Goal: Information Seeking & Learning: Learn about a topic

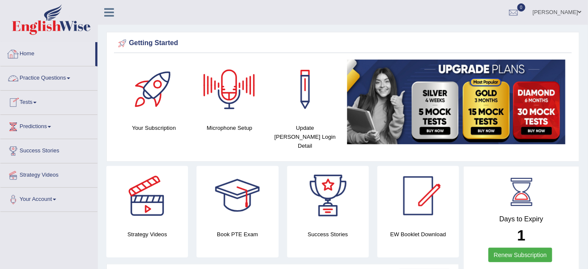
click at [28, 54] on link "Home" at bounding box center [47, 52] width 95 height 21
click at [69, 78] on link "Practice Questions" at bounding box center [48, 76] width 97 height 21
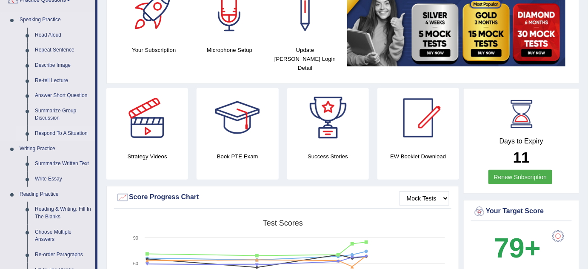
scroll to position [68, 0]
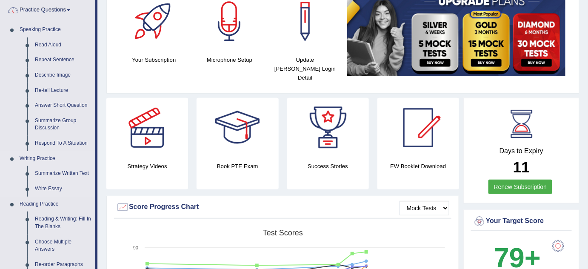
click at [26, 156] on link "Writing Practice" at bounding box center [56, 158] width 80 height 15
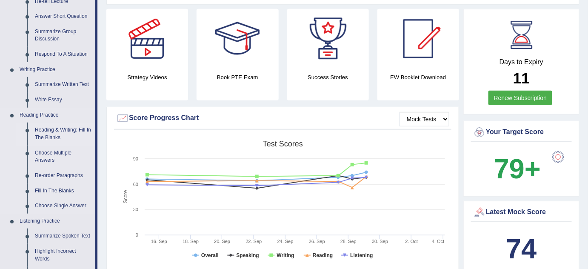
scroll to position [157, 0]
click at [54, 174] on link "Re-order Paragraphs" at bounding box center [63, 175] width 64 height 15
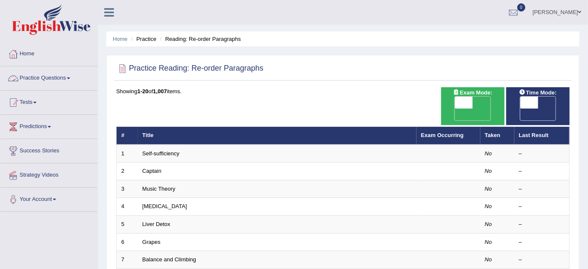
click at [69, 76] on link "Practice Questions" at bounding box center [48, 76] width 97 height 21
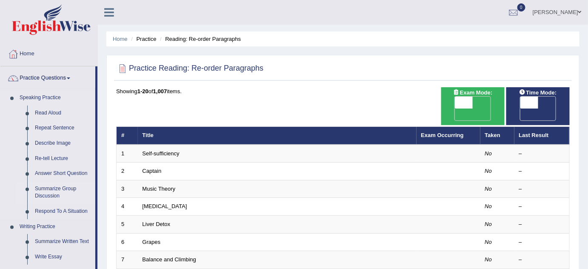
click at [53, 188] on link "Summarize Group Discussion" at bounding box center [63, 192] width 64 height 23
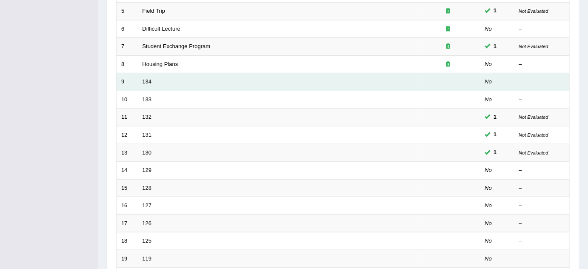
scroll to position [200, 0]
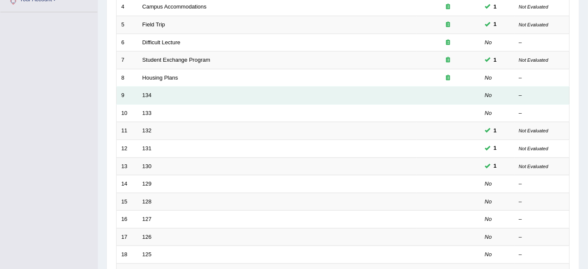
click at [158, 87] on td "134" at bounding box center [277, 96] width 279 height 18
click at [155, 87] on td "134" at bounding box center [277, 96] width 279 height 18
click at [143, 92] on link "134" at bounding box center [147, 95] width 9 height 6
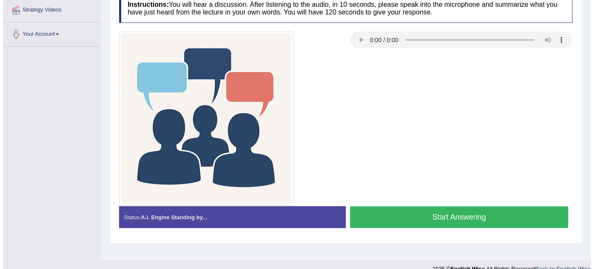
scroll to position [166, 0]
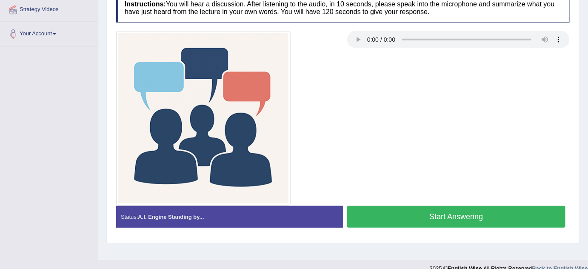
click at [439, 217] on button "Start Answering" at bounding box center [456, 217] width 218 height 22
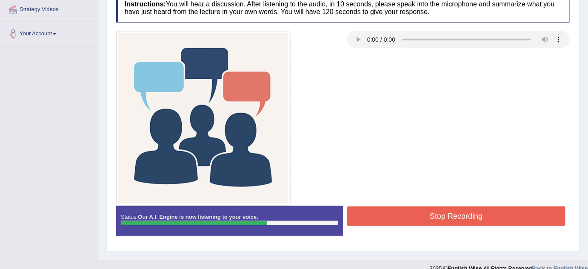
click at [420, 213] on button "Stop Recording" at bounding box center [456, 216] width 218 height 20
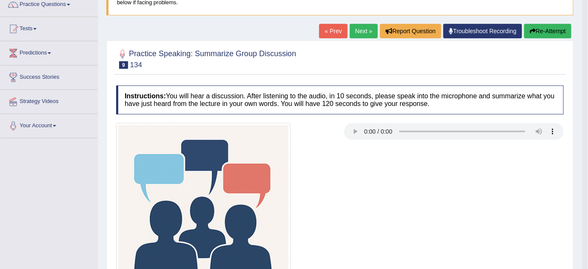
scroll to position [0, 0]
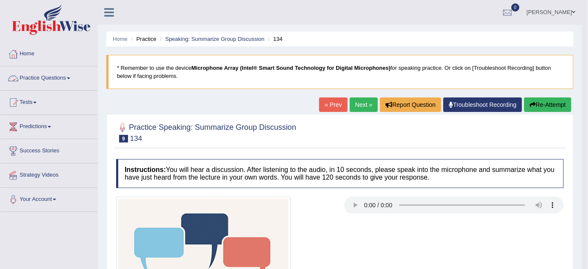
click at [73, 74] on link "Practice Questions" at bounding box center [48, 76] width 97 height 21
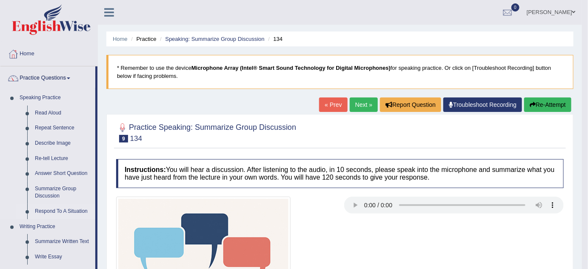
click at [67, 211] on link "Respond To A Situation" at bounding box center [63, 211] width 64 height 15
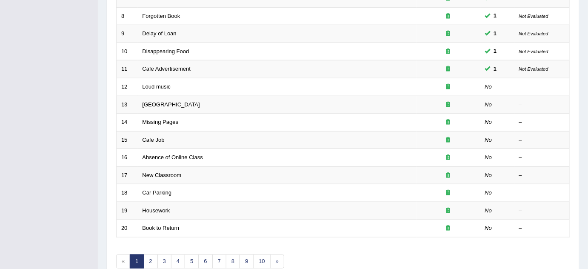
scroll to position [262, 0]
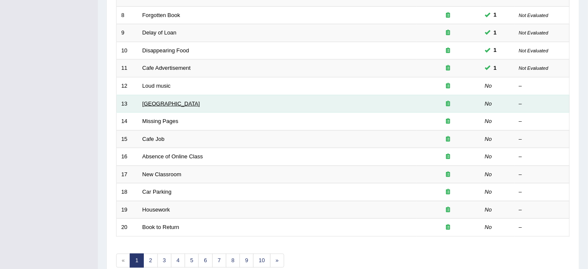
click at [159, 100] on link "[GEOGRAPHIC_DATA]" at bounding box center [171, 103] width 57 height 6
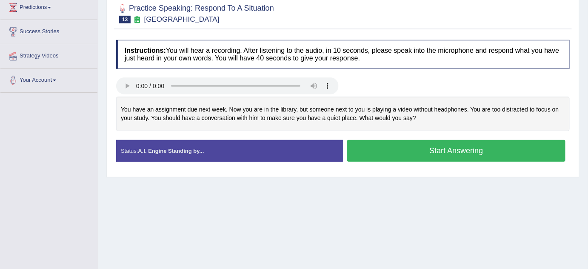
scroll to position [122, 0]
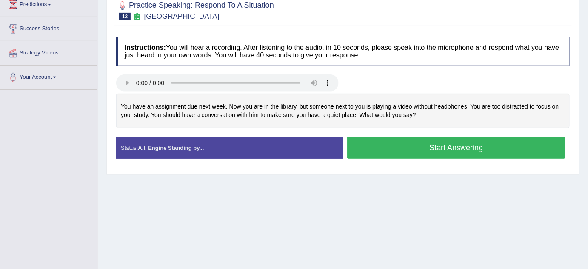
click at [426, 151] on button "Start Answering" at bounding box center [456, 148] width 218 height 22
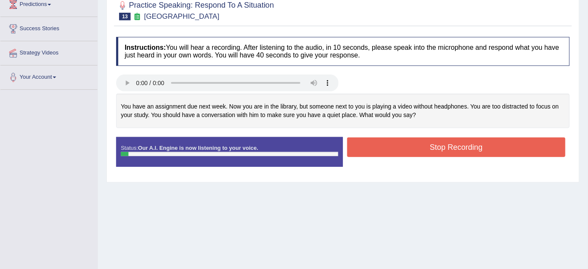
scroll to position [0, 0]
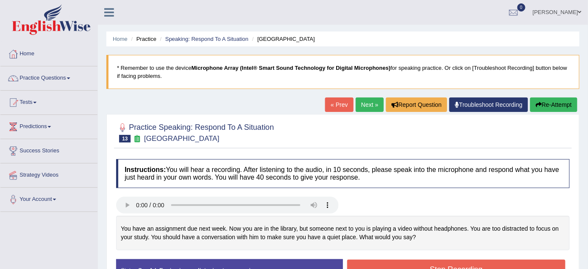
click at [555, 100] on button "Re-Attempt" at bounding box center [553, 104] width 47 height 14
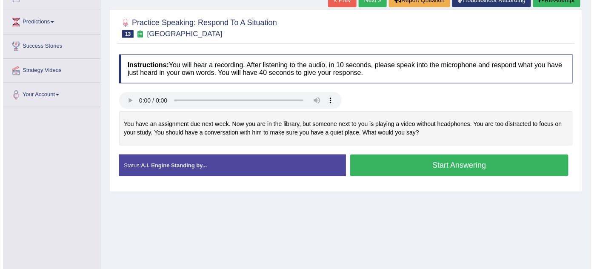
scroll to position [108, 0]
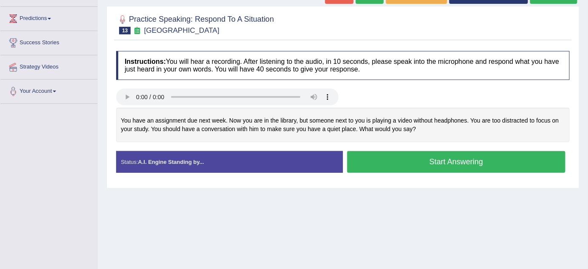
click at [427, 161] on button "Start Answering" at bounding box center [456, 162] width 218 height 22
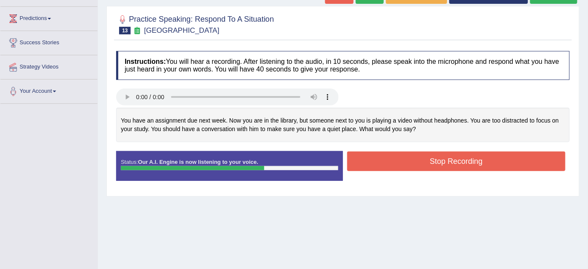
click at [451, 160] on button "Stop Recording" at bounding box center [456, 161] width 218 height 20
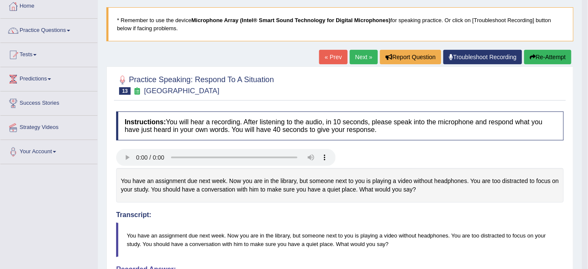
scroll to position [46, 0]
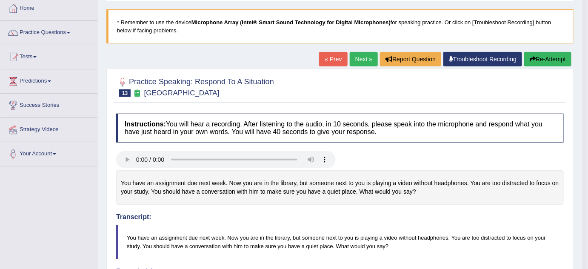
click at [550, 60] on button "Re-Attempt" at bounding box center [547, 59] width 47 height 14
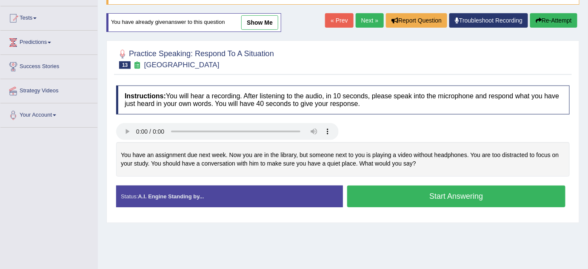
scroll to position [89, 0]
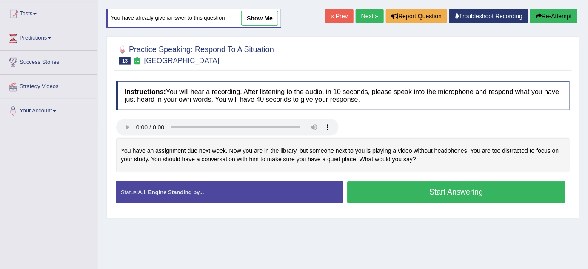
click at [451, 189] on button "Start Answering" at bounding box center [456, 192] width 218 height 22
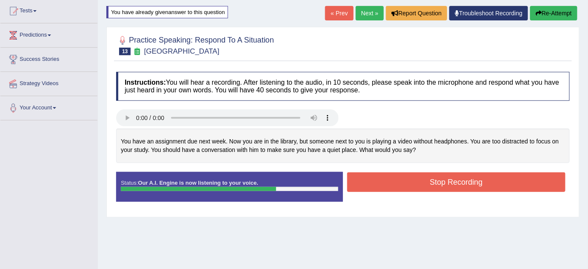
scroll to position [92, 0]
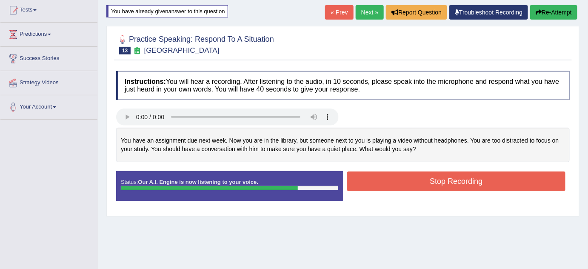
click at [439, 181] on button "Stop Recording" at bounding box center [456, 181] width 218 height 20
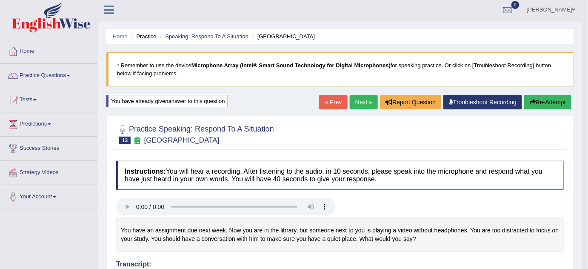
scroll to position [0, 0]
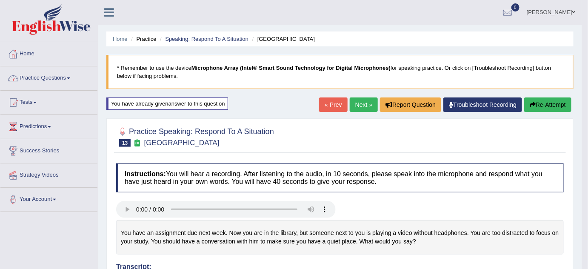
click at [67, 85] on link "Practice Questions" at bounding box center [48, 76] width 97 height 21
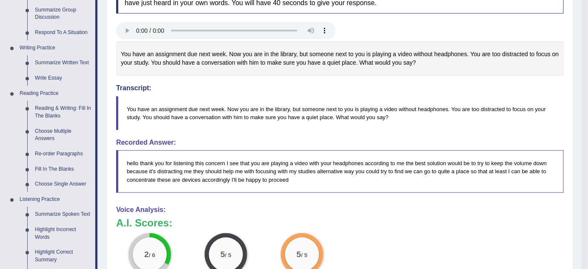
scroll to position [179, 0]
click at [57, 153] on link "Re-order Paragraphs" at bounding box center [63, 153] width 64 height 15
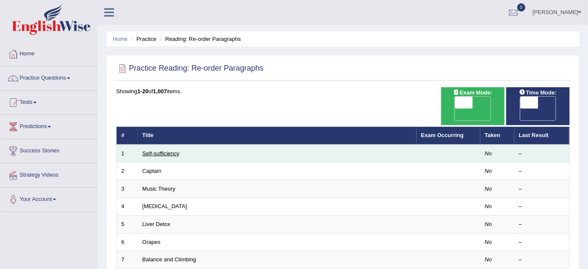
click at [177, 150] on link "Self-sufficiency" at bounding box center [161, 153] width 37 height 6
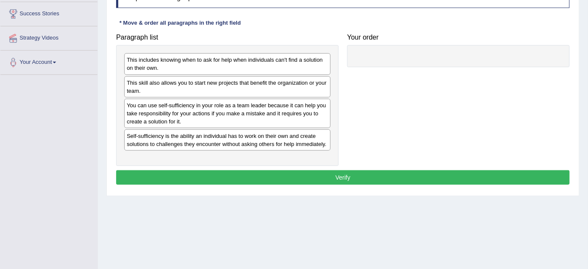
scroll to position [137, 0]
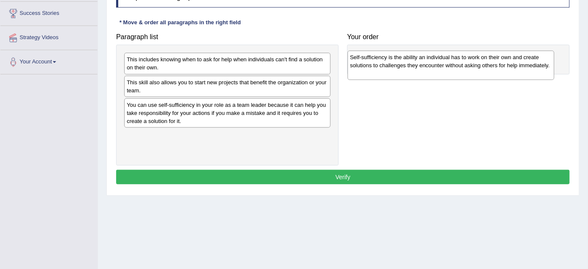
drag, startPoint x: 171, startPoint y: 140, endPoint x: 392, endPoint y: 57, distance: 236.3
click at [392, 57] on div "Self-sufficiency is the ability an individual has to work on their own and crea…" at bounding box center [451, 65] width 207 height 29
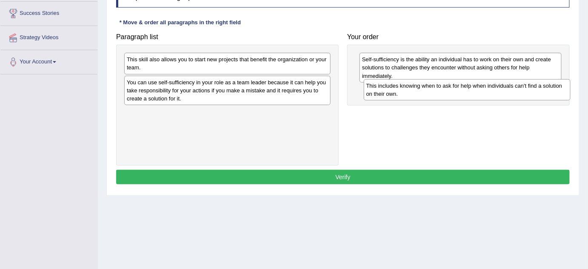
drag, startPoint x: 176, startPoint y: 63, endPoint x: 421, endPoint y: 90, distance: 246.5
click at [421, 90] on div "This includes knowing when to ask for help when individuals can't find a soluti…" at bounding box center [467, 89] width 207 height 21
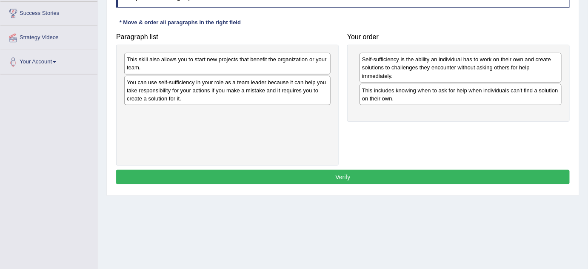
click at [181, 63] on div "This skill also allows you to start new projects that benefit the organization …" at bounding box center [227, 63] width 206 height 21
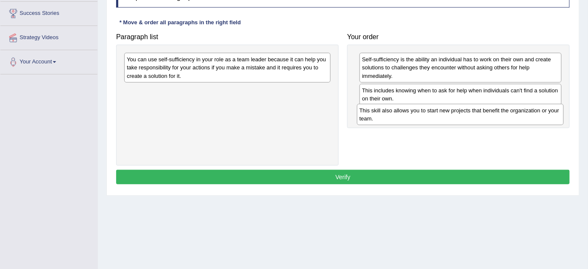
drag, startPoint x: 181, startPoint y: 63, endPoint x: 414, endPoint y: 114, distance: 237.9
click at [414, 114] on div "This skill also allows you to start new projects that benefit the organization …" at bounding box center [460, 114] width 207 height 21
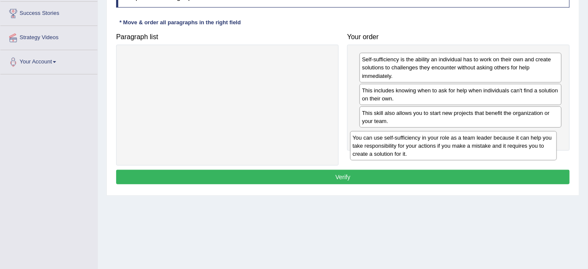
drag, startPoint x: 247, startPoint y: 64, endPoint x: 473, endPoint y: 141, distance: 239.3
click at [473, 141] on div "You can use self-sufficiency in your role as a team leader because it can help …" at bounding box center [453, 145] width 207 height 29
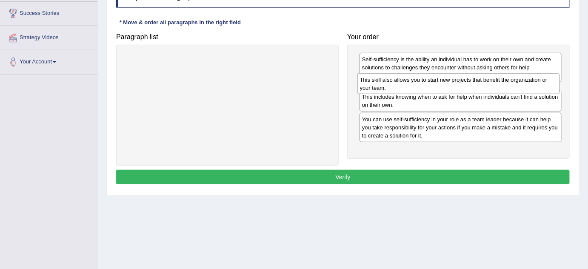
drag, startPoint x: 406, startPoint y: 112, endPoint x: 403, endPoint y: 80, distance: 32.9
click at [403, 80] on div "This skill also allows you to start new projects that benefit the organization …" at bounding box center [458, 83] width 203 height 21
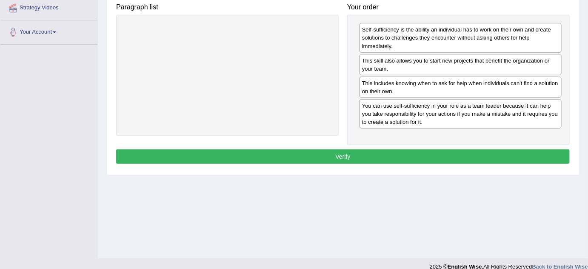
scroll to position [168, 0]
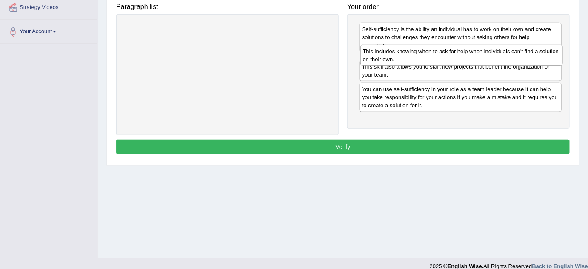
drag, startPoint x: 482, startPoint y: 83, endPoint x: 483, endPoint y: 51, distance: 31.5
click at [483, 51] on div "This includes knowing when to ask for help when individuals can't find a soluti…" at bounding box center [461, 55] width 203 height 21
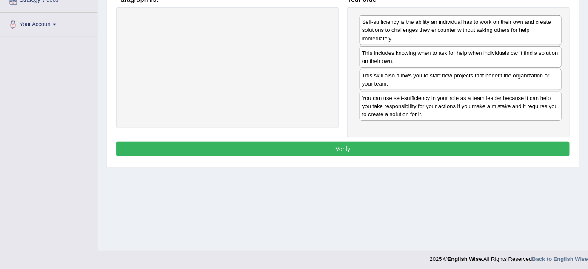
scroll to position [178, 0]
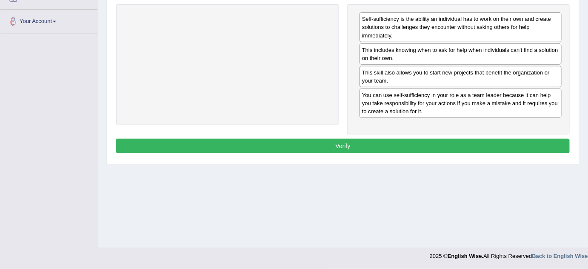
click at [419, 141] on button "Verify" at bounding box center [343, 146] width 454 height 14
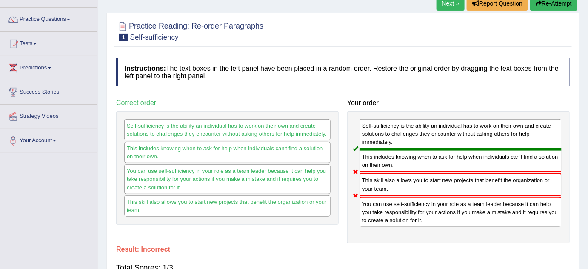
scroll to position [57, 0]
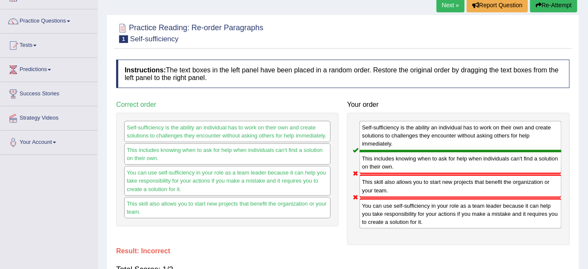
click at [447, 11] on link "Next »" at bounding box center [451, 5] width 28 height 14
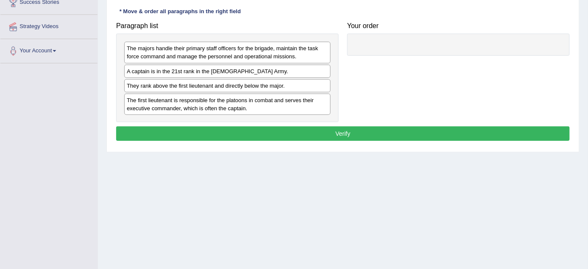
scroll to position [154, 0]
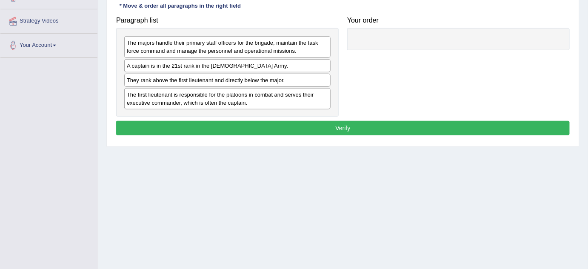
click at [170, 66] on div "A captain is in the 21st rank in the US Army." at bounding box center [227, 65] width 206 height 13
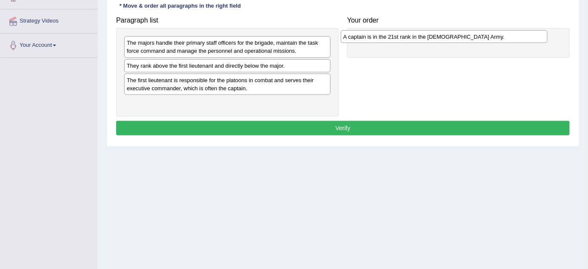
drag, startPoint x: 200, startPoint y: 66, endPoint x: 418, endPoint y: 37, distance: 219.8
click at [418, 37] on div "A captain is in the 21st rank in the US Army." at bounding box center [444, 36] width 207 height 13
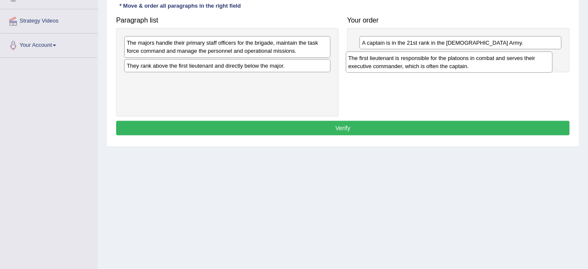
drag, startPoint x: 157, startPoint y: 83, endPoint x: 378, endPoint y: 62, distance: 222.3
click at [378, 62] on div "The first lieutenant is responsible for the platoons in combat and serves their…" at bounding box center [449, 61] width 207 height 21
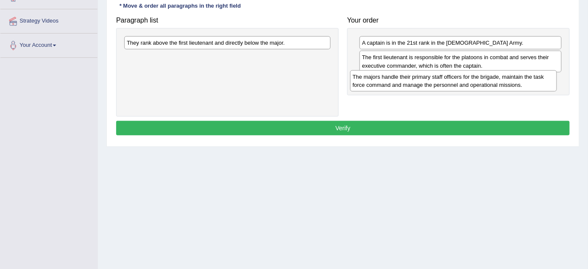
drag, startPoint x: 166, startPoint y: 48, endPoint x: 391, endPoint y: 80, distance: 228.3
click at [391, 80] on div "The majors handle their primary staff officers for the brigade, maintain the ta…" at bounding box center [453, 80] width 207 height 21
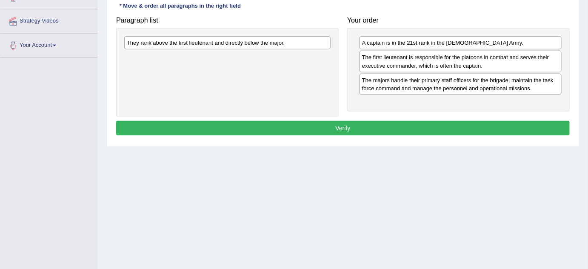
click at [190, 43] on div "They rank above the first lieutenant and directly below the major." at bounding box center [227, 42] width 206 height 13
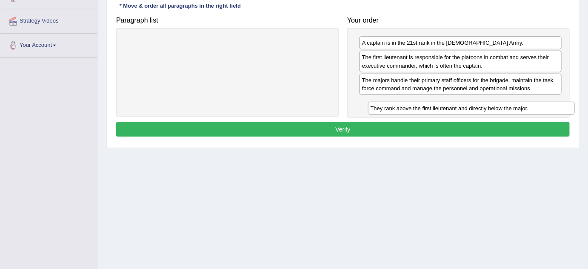
drag, startPoint x: 191, startPoint y: 43, endPoint x: 429, endPoint y: 106, distance: 247.1
click at [429, 106] on div "They rank above the first lieutenant and directly below the major." at bounding box center [471, 108] width 207 height 13
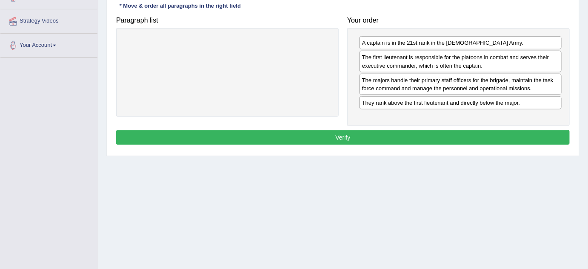
click at [353, 131] on button "Verify" at bounding box center [343, 137] width 454 height 14
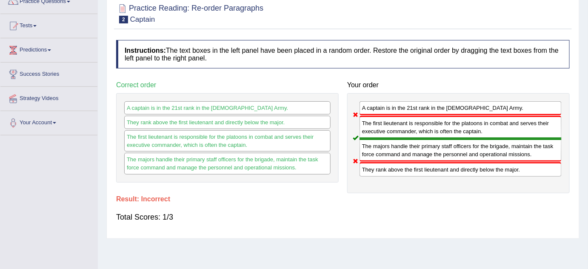
scroll to position [0, 0]
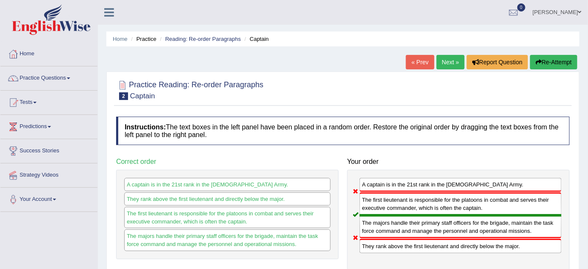
click at [448, 66] on link "Next »" at bounding box center [451, 62] width 28 height 14
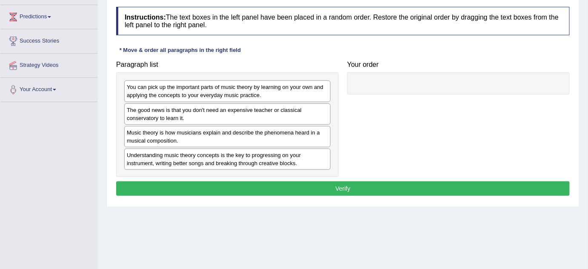
scroll to position [111, 0]
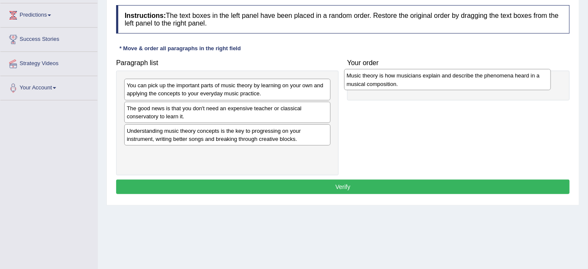
drag, startPoint x: 172, startPoint y: 134, endPoint x: 395, endPoint y: 84, distance: 228.5
click at [395, 84] on div "Music theory is how musicians explain and describe the phenomena heard in a mus…" at bounding box center [447, 79] width 207 height 21
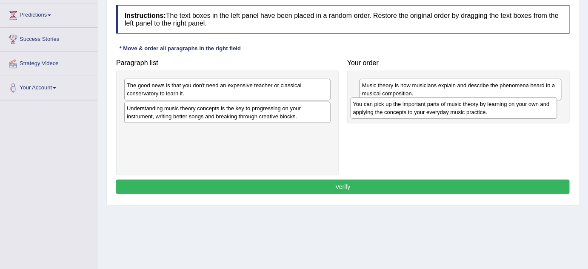
drag, startPoint x: 161, startPoint y: 89, endPoint x: 389, endPoint y: 106, distance: 229.1
click at [389, 106] on div "You can pick up the important parts of music theory by learning on your own and…" at bounding box center [454, 107] width 207 height 21
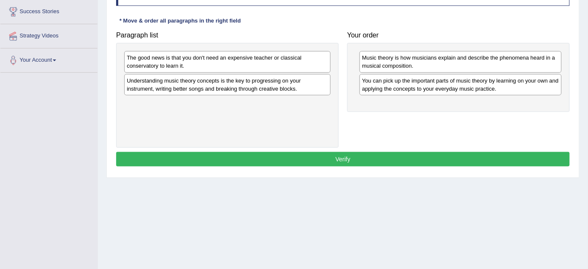
scroll to position [140, 0]
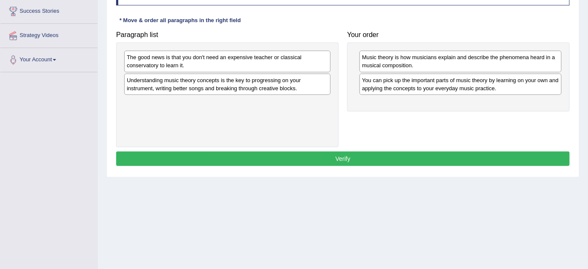
click at [173, 64] on div "The good news is that you don't need an expensive teacher or classical conserva…" at bounding box center [227, 61] width 206 height 21
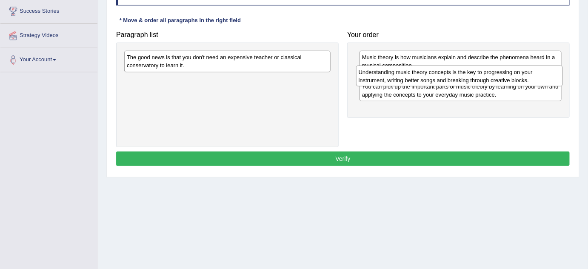
drag, startPoint x: 211, startPoint y: 84, endPoint x: 443, endPoint y: 76, distance: 232.0
click at [443, 76] on div "Understanding music theory concepts is the key to progressing on your instrumen…" at bounding box center [459, 76] width 207 height 21
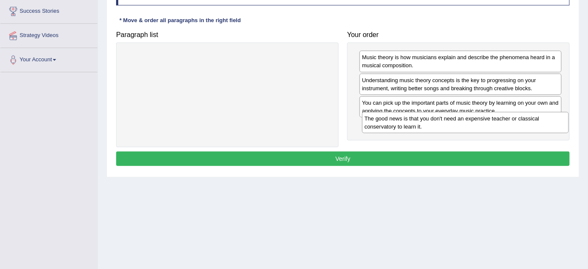
drag, startPoint x: 204, startPoint y: 63, endPoint x: 444, endPoint y: 126, distance: 248.0
click at [444, 126] on div "The good news is that you don't need an expensive teacher or classical conserva…" at bounding box center [465, 122] width 207 height 21
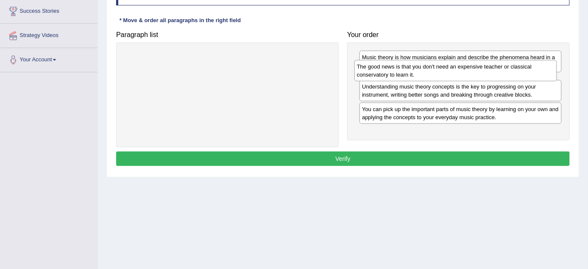
drag, startPoint x: 399, startPoint y: 126, endPoint x: 394, endPoint y: 69, distance: 58.1
click at [394, 69] on div "The good news is that you don't need an expensive teacher or classical conserva…" at bounding box center [455, 70] width 203 height 21
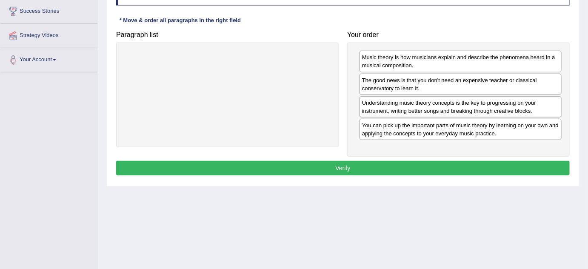
click at [357, 166] on button "Verify" at bounding box center [343, 168] width 454 height 14
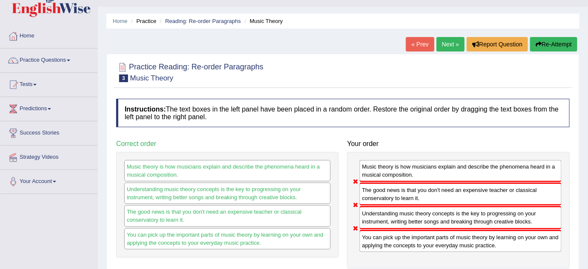
scroll to position [18, 0]
click at [451, 45] on link "Next »" at bounding box center [451, 44] width 28 height 14
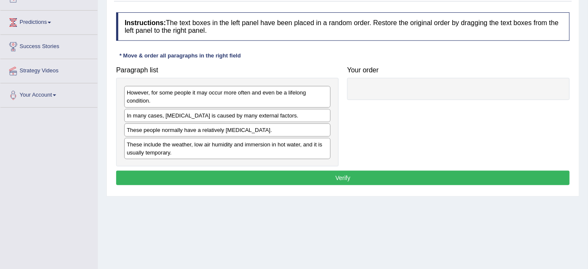
scroll to position [106, 0]
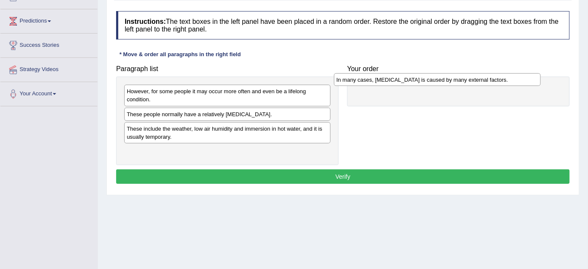
drag, startPoint x: 182, startPoint y: 113, endPoint x: 391, endPoint y: 79, distance: 212.5
click at [391, 79] on div "In many cases, dry skin is caused by many external factors." at bounding box center [437, 79] width 207 height 13
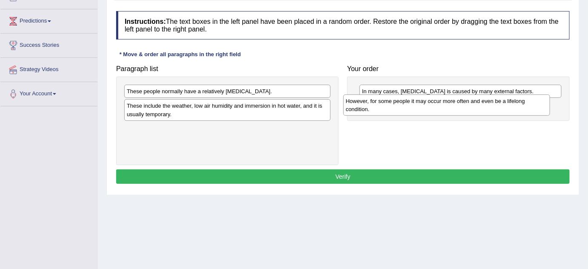
drag, startPoint x: 218, startPoint y: 95, endPoint x: 437, endPoint y: 105, distance: 219.4
click at [437, 105] on div "However, for some people it may occur more often and even be a lifelong conditi…" at bounding box center [446, 104] width 207 height 21
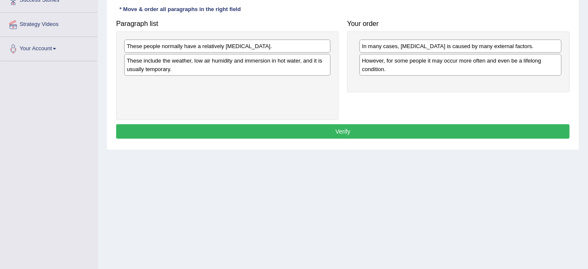
scroll to position [153, 0]
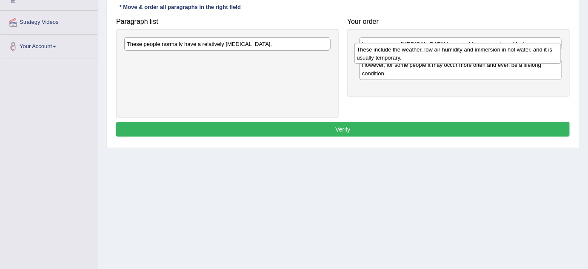
drag, startPoint x: 201, startPoint y: 62, endPoint x: 431, endPoint y: 54, distance: 230.4
click at [431, 54] on div "These include the weather, low air humidity and immersion in hot water, and it …" at bounding box center [457, 53] width 207 height 21
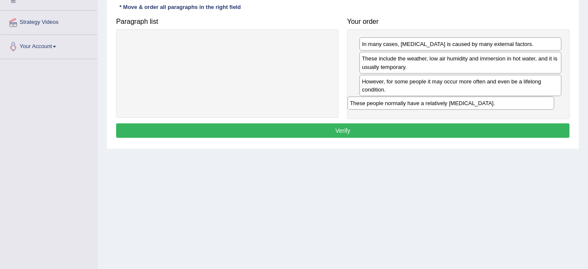
drag, startPoint x: 226, startPoint y: 46, endPoint x: 449, endPoint y: 105, distance: 231.1
click at [449, 105] on div "These people normally have a relatively sensitive skin." at bounding box center [451, 103] width 207 height 13
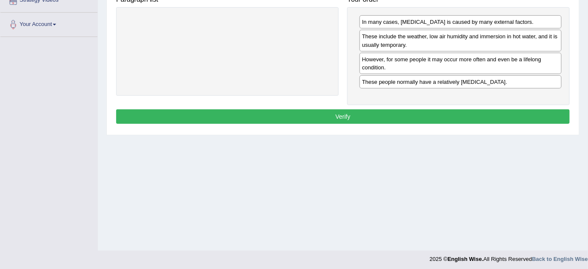
scroll to position [177, 0]
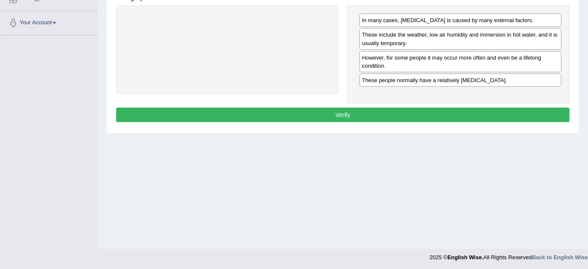
click at [389, 111] on button "Verify" at bounding box center [343, 115] width 454 height 14
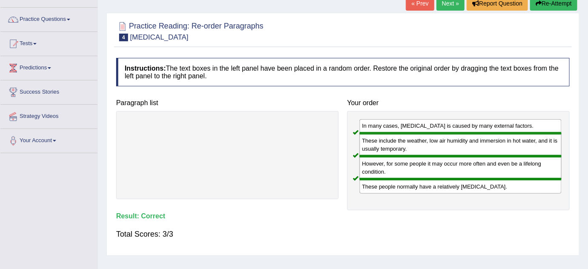
scroll to position [58, 0]
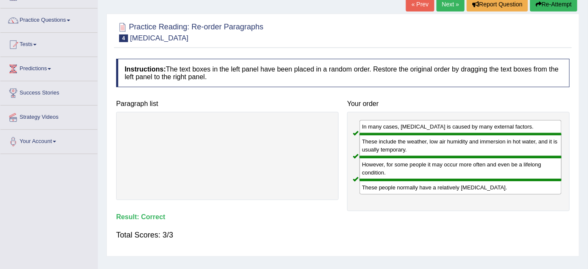
click at [445, 6] on link "Next »" at bounding box center [451, 4] width 28 height 14
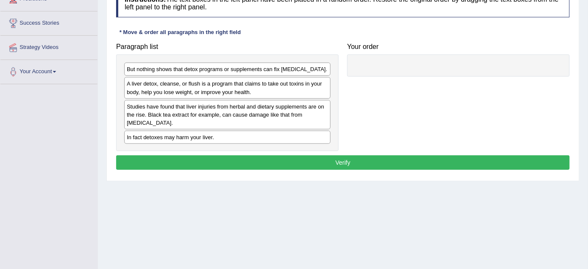
scroll to position [126, 0]
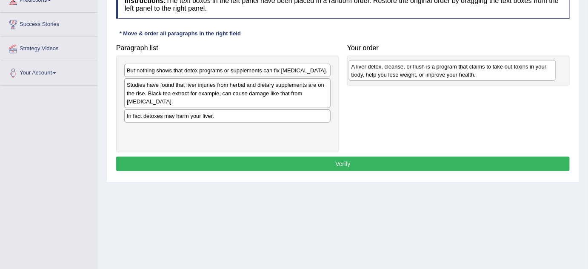
drag, startPoint x: 160, startPoint y: 89, endPoint x: 384, endPoint y: 70, distance: 225.5
click at [384, 70] on div "A liver detox, cleanse, or flush is a program that claims to take out toxins in…" at bounding box center [452, 70] width 207 height 21
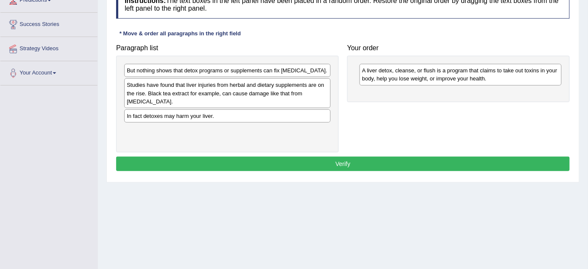
click at [185, 95] on div "Studies have found that liver injuries from herbal and dietary supplements are …" at bounding box center [227, 92] width 206 height 29
drag, startPoint x: 187, startPoint y: 116, endPoint x: 417, endPoint y: 89, distance: 231.8
click at [417, 89] on div "In fact detoxes may harm your liver." at bounding box center [457, 87] width 207 height 13
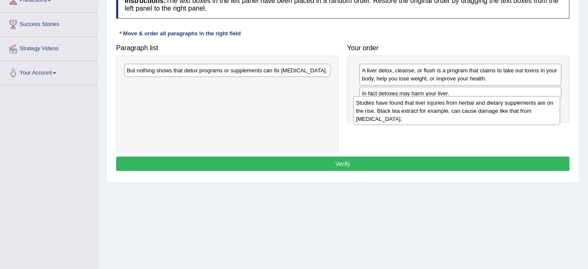
drag, startPoint x: 208, startPoint y: 91, endPoint x: 437, endPoint y: 109, distance: 230.0
click at [437, 109] on div "Studies have found that liver injuries from herbal and dietary supplements are …" at bounding box center [457, 110] width 207 height 29
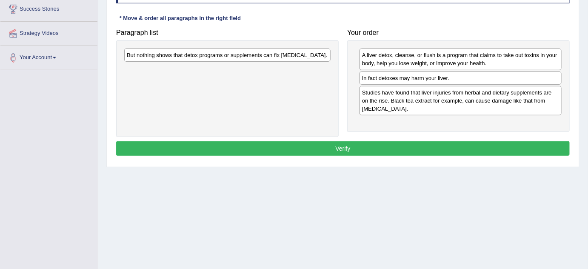
scroll to position [145, 0]
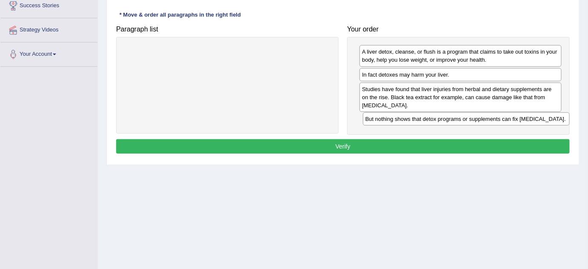
drag, startPoint x: 263, startPoint y: 54, endPoint x: 502, endPoint y: 122, distance: 248.4
click at [502, 122] on div "But nothing shows that detox programs or supplements can fix liver damage." at bounding box center [466, 118] width 207 height 13
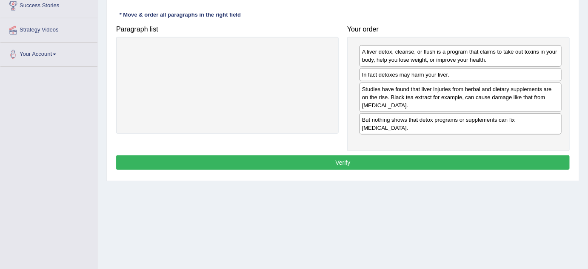
click at [362, 155] on button "Verify" at bounding box center [343, 162] width 454 height 14
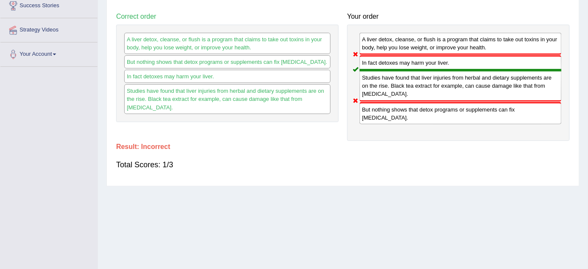
drag, startPoint x: 371, startPoint y: 134, endPoint x: 381, endPoint y: 40, distance: 94.5
click at [381, 40] on div "Instructions: The text boxes in the left panel have been placed in a random ord…" at bounding box center [343, 74] width 458 height 214
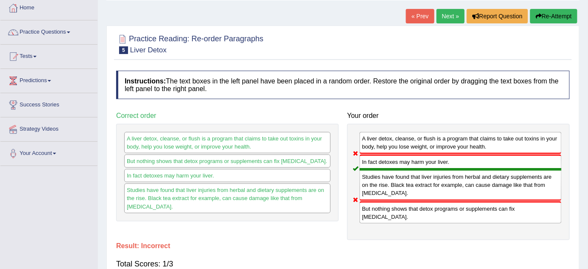
scroll to position [44, 0]
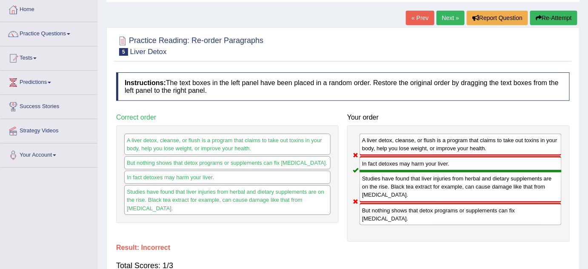
click at [447, 19] on link "Next »" at bounding box center [451, 18] width 28 height 14
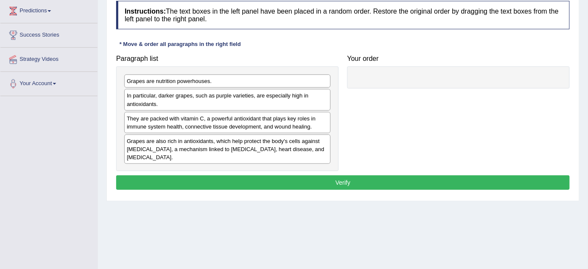
scroll to position [116, 0]
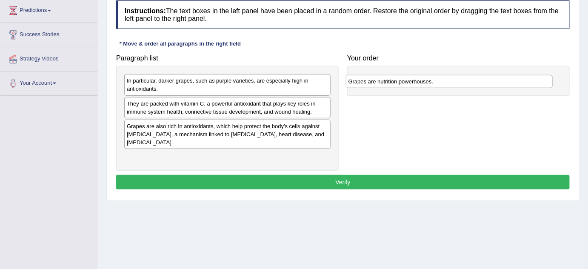
drag, startPoint x: 153, startPoint y: 81, endPoint x: 375, endPoint y: 77, distance: 222.2
click at [375, 77] on div "Grapes are nutrition powerhouses." at bounding box center [449, 81] width 207 height 13
drag, startPoint x: 183, startPoint y: 110, endPoint x: 193, endPoint y: 110, distance: 10.6
drag, startPoint x: 173, startPoint y: 106, endPoint x: 353, endPoint y: 130, distance: 181.2
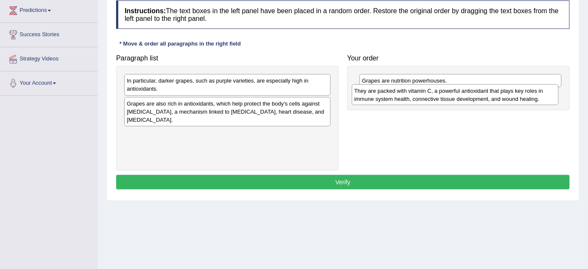
drag, startPoint x: 232, startPoint y: 106, endPoint x: 460, endPoint y: 94, distance: 227.5
click at [460, 94] on div "They are packed with vitamin C, a powerful antioxidant that plays key roles in …" at bounding box center [455, 94] width 207 height 21
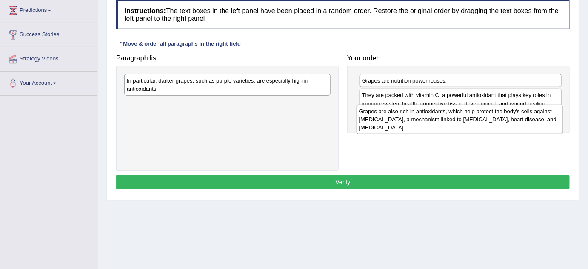
drag, startPoint x: 211, startPoint y: 111, endPoint x: 443, endPoint y: 119, distance: 232.5
click at [443, 119] on div "Grapes are also rich in antioxidants, which help protect the body's cells again…" at bounding box center [460, 119] width 207 height 29
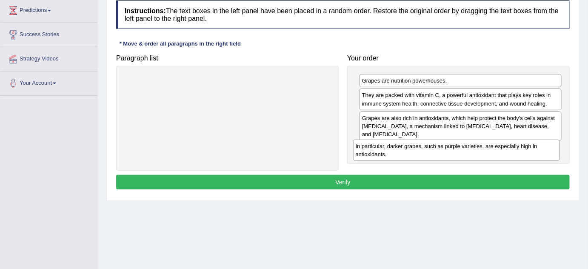
drag, startPoint x: 208, startPoint y: 81, endPoint x: 437, endPoint y: 146, distance: 237.9
click at [437, 146] on div "In particular, darker grapes, such as purple varieties, are especially high in …" at bounding box center [456, 150] width 207 height 21
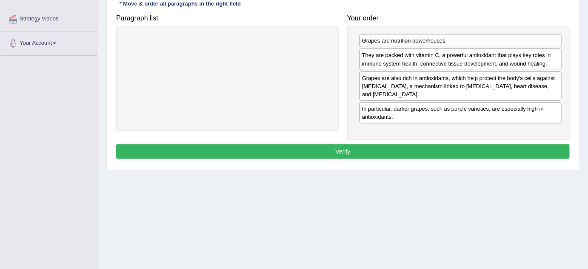
scroll to position [161, 0]
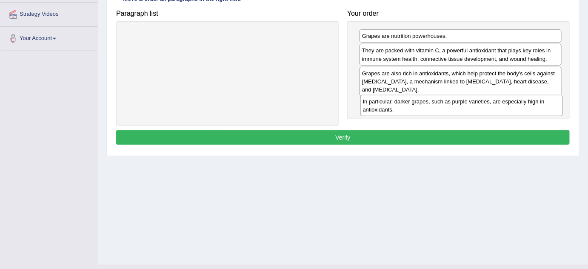
click at [388, 105] on div "In particular, darker grapes, such as purple varieties, are especially high in …" at bounding box center [461, 105] width 203 height 21
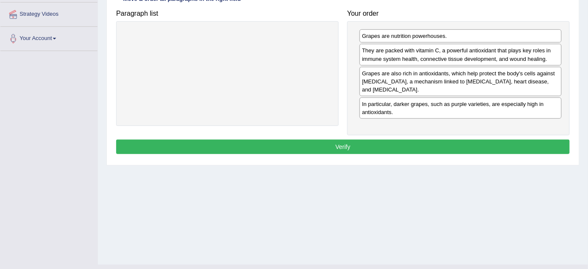
drag, startPoint x: 383, startPoint y: 107, endPoint x: 382, endPoint y: 72, distance: 34.9
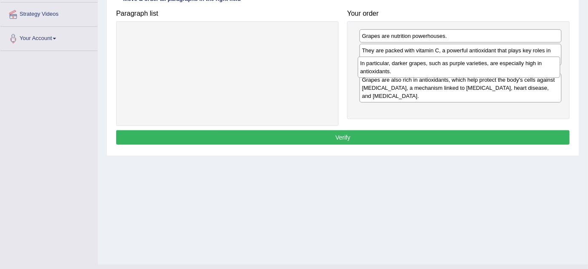
drag, startPoint x: 383, startPoint y: 107, endPoint x: 380, endPoint y: 66, distance: 41.8
click at [380, 66] on div "In particular, darker grapes, such as purple varieties, are especially high in …" at bounding box center [459, 67] width 203 height 21
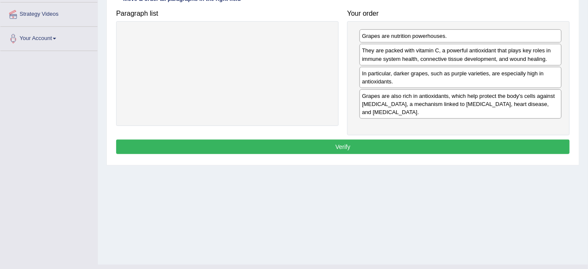
click at [356, 147] on button "Verify" at bounding box center [343, 147] width 454 height 14
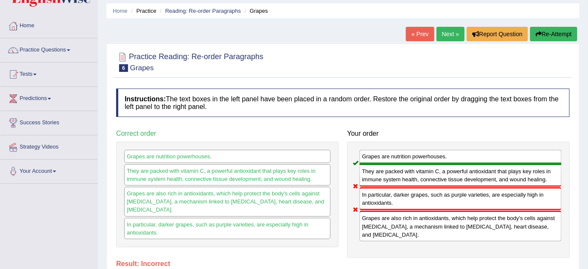
scroll to position [0, 0]
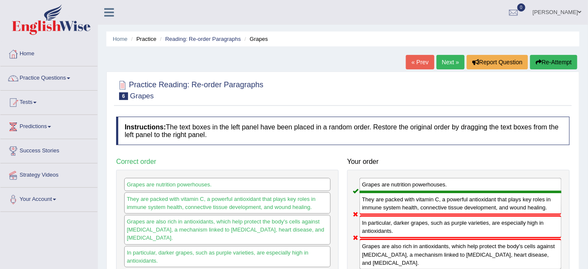
click at [450, 53] on div "Home Practice Reading: Re-order Paragraphs Grapes « Prev Next » Report Question…" at bounding box center [343, 213] width 490 height 426
click at [450, 60] on link "Next »" at bounding box center [451, 62] width 28 height 14
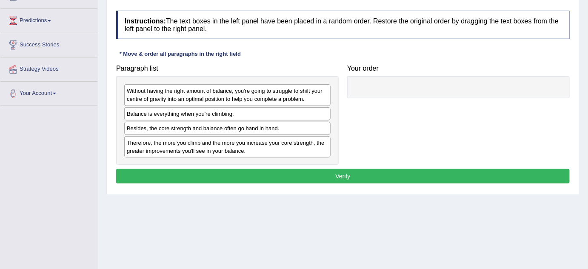
scroll to position [109, 0]
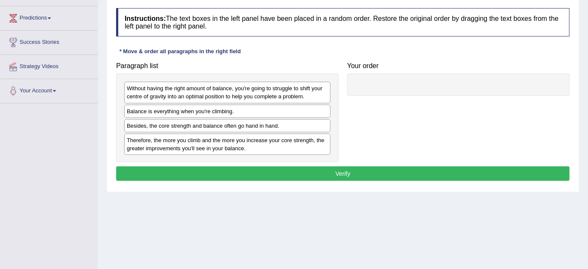
drag, startPoint x: 160, startPoint y: 111, endPoint x: 367, endPoint y: 86, distance: 208.3
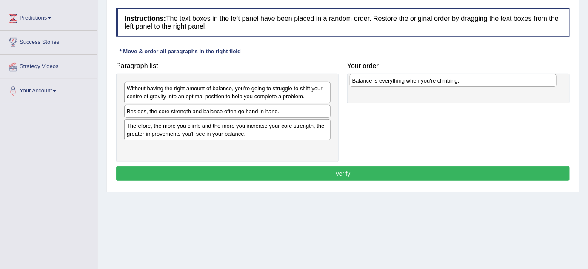
drag, startPoint x: 226, startPoint y: 113, endPoint x: 446, endPoint y: 83, distance: 222.5
click at [446, 83] on div "Balance is everything when you're climbing." at bounding box center [453, 80] width 207 height 13
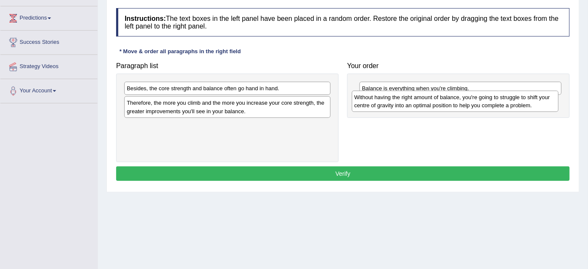
drag, startPoint x: 236, startPoint y: 96, endPoint x: 460, endPoint y: 105, distance: 224.0
click at [460, 105] on div "Without having the right amount of balance, you're going to struggle to shift y…" at bounding box center [455, 101] width 207 height 21
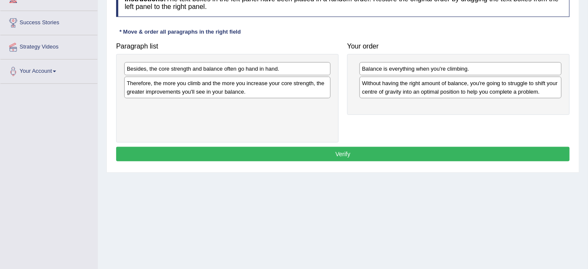
scroll to position [133, 0]
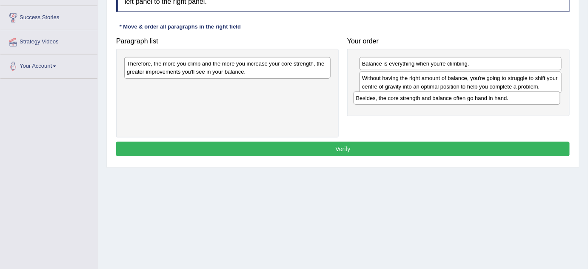
drag, startPoint x: 229, startPoint y: 66, endPoint x: 458, endPoint y: 100, distance: 231.9
click at [458, 100] on div "Besides, the core strength and balance often go hand in hand." at bounding box center [457, 97] width 207 height 13
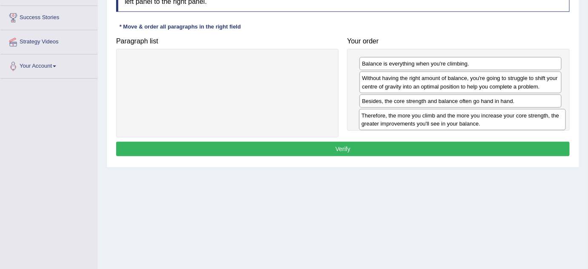
drag, startPoint x: 221, startPoint y: 70, endPoint x: 456, endPoint y: 123, distance: 240.9
click at [456, 123] on div "Therefore, the more you climb and the more you increase your core strength, the…" at bounding box center [462, 119] width 207 height 21
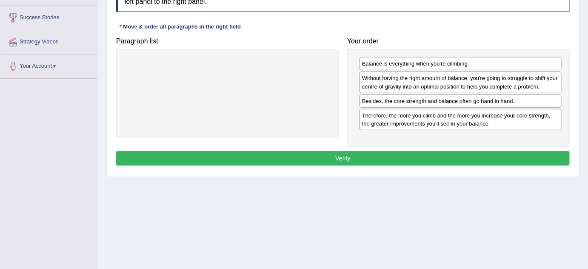
click at [370, 152] on button "Verify" at bounding box center [343, 158] width 454 height 14
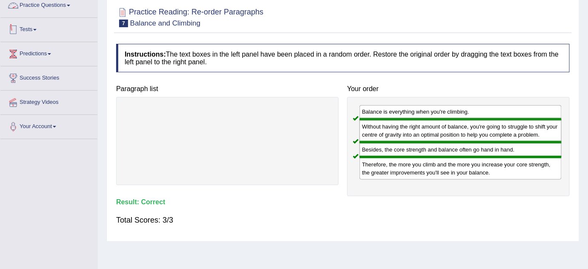
scroll to position [0, 0]
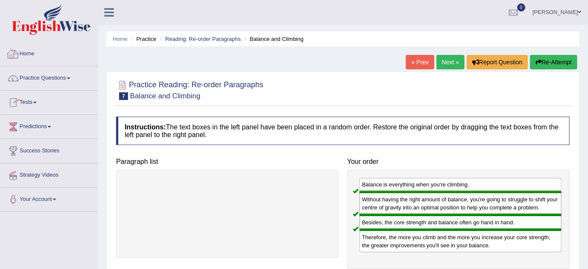
click at [40, 55] on link "Home" at bounding box center [48, 52] width 97 height 21
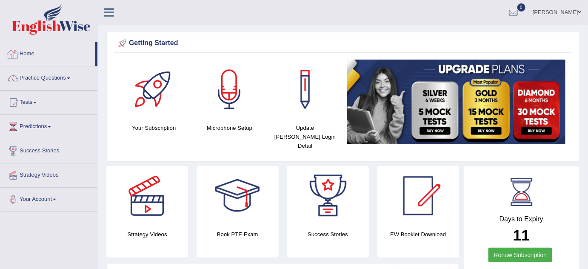
click at [35, 57] on link "Home" at bounding box center [47, 52] width 95 height 21
